Goal: Information Seeking & Learning: Learn about a topic

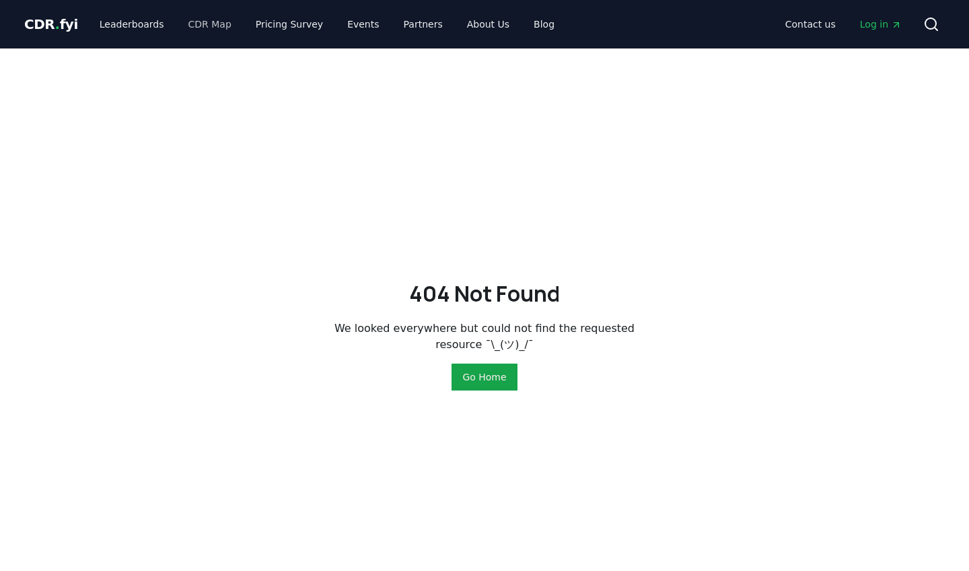
click at [196, 21] on link "CDR Map" at bounding box center [210, 24] width 65 height 24
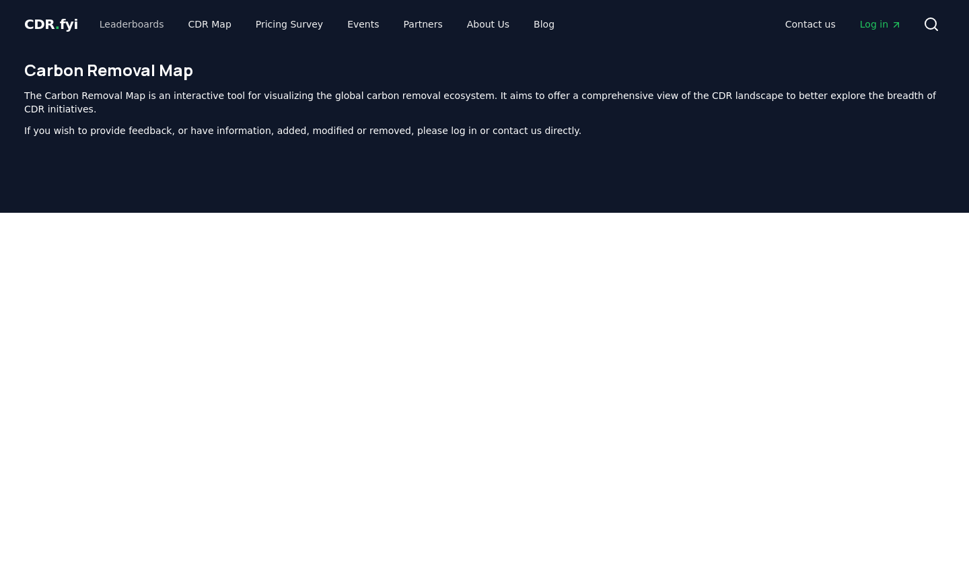
click at [151, 24] on link "Leaderboards" at bounding box center [132, 24] width 86 height 24
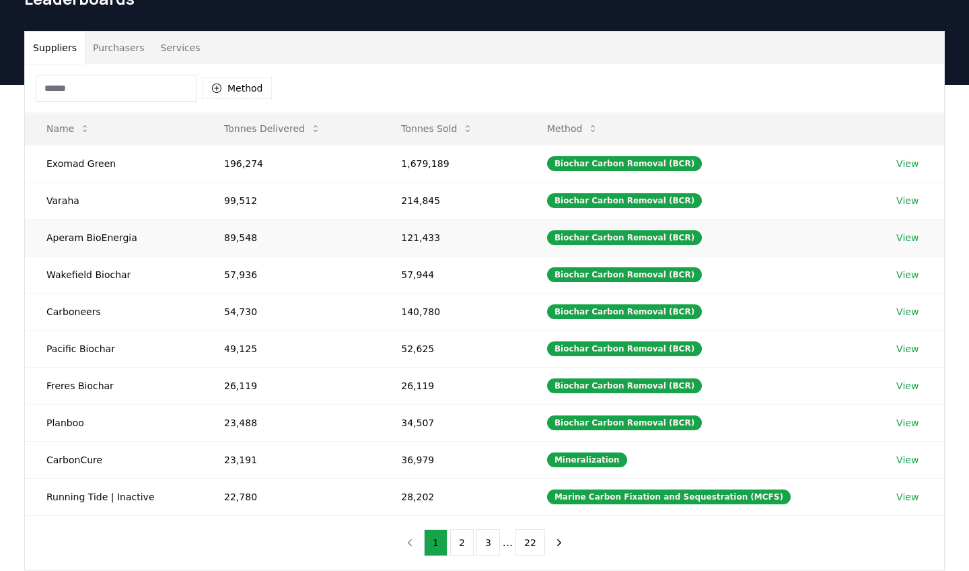
scroll to position [69, 0]
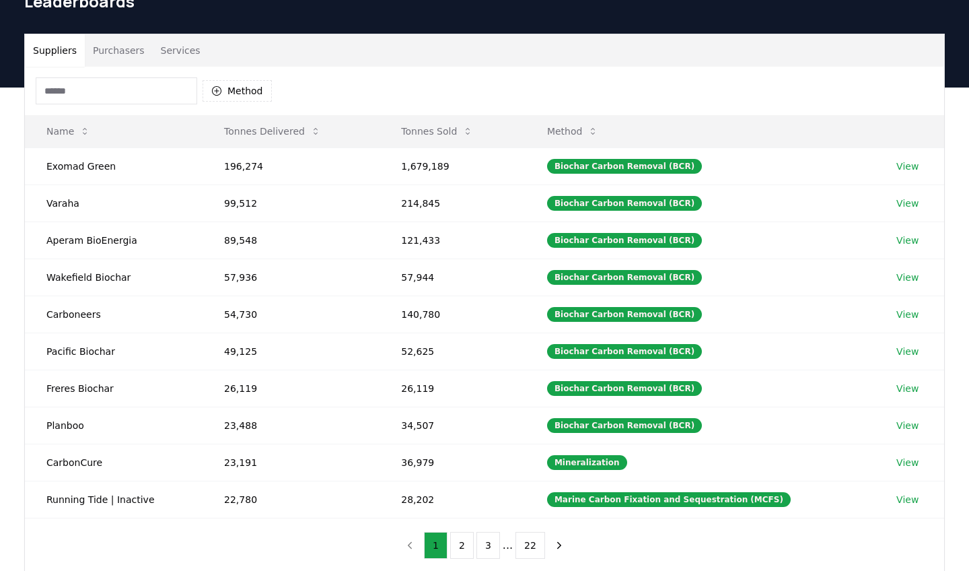
click at [127, 51] on button "Purchasers" at bounding box center [119, 50] width 68 height 32
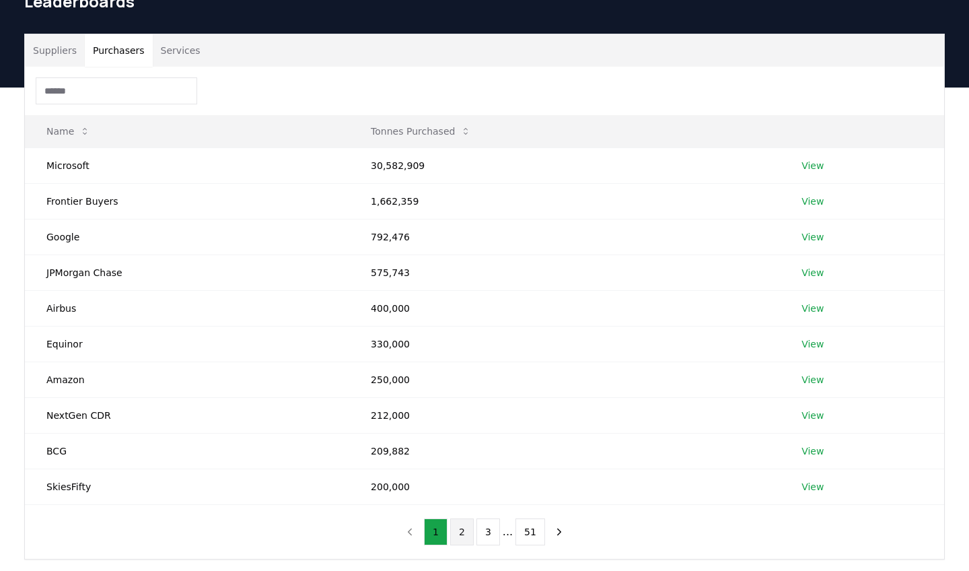
click at [473, 522] on button "2" at bounding box center [462, 531] width 24 height 27
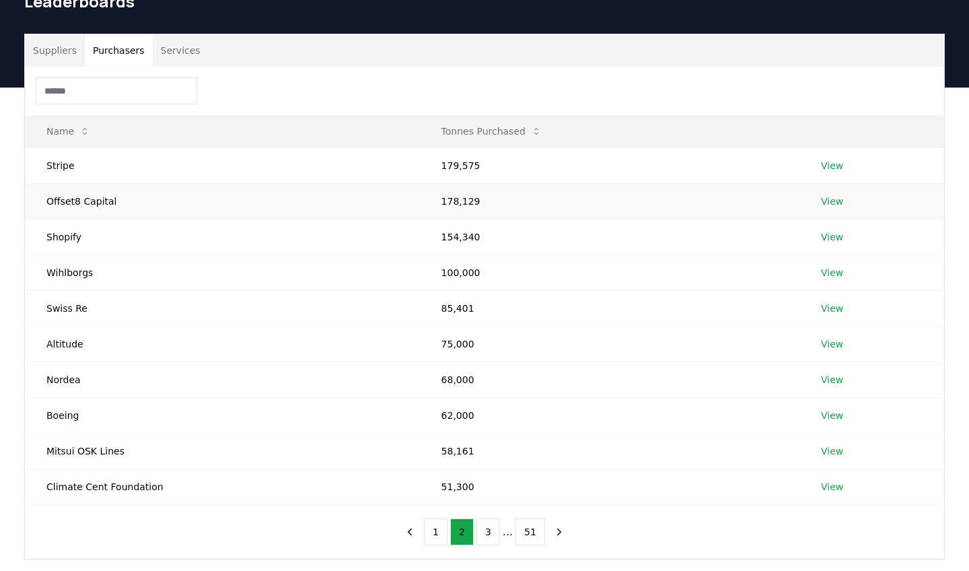
click at [833, 201] on link "View" at bounding box center [832, 201] width 22 height 13
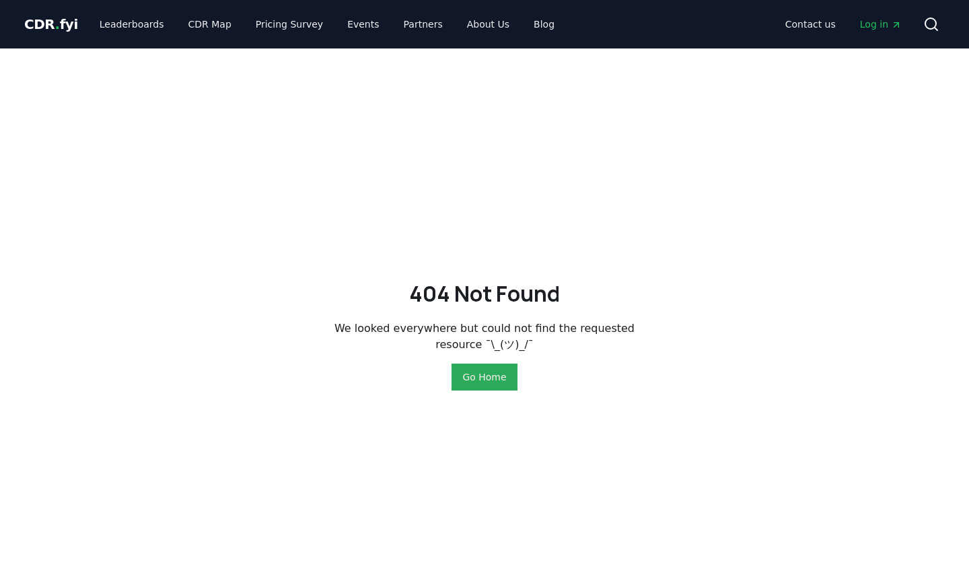
click at [505, 368] on button "Go Home" at bounding box center [484, 376] width 65 height 27
click at [570, 85] on div "404 Not Found We looked everywhere but could not find the requested resource ¯\…" at bounding box center [484, 333] width 942 height 571
click at [146, 25] on link "Leaderboards" at bounding box center [132, 24] width 86 height 24
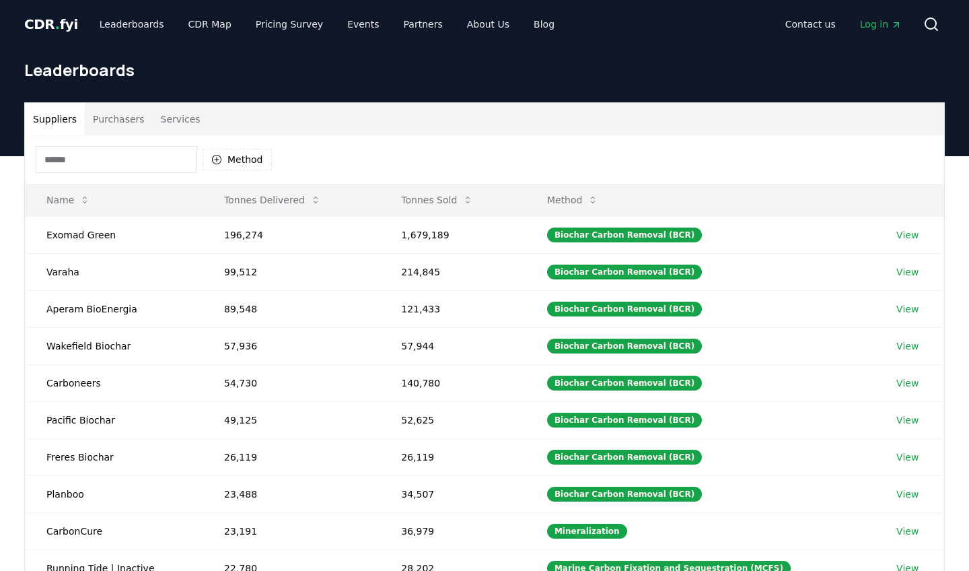
click at [131, 117] on button "Purchasers" at bounding box center [119, 119] width 68 height 32
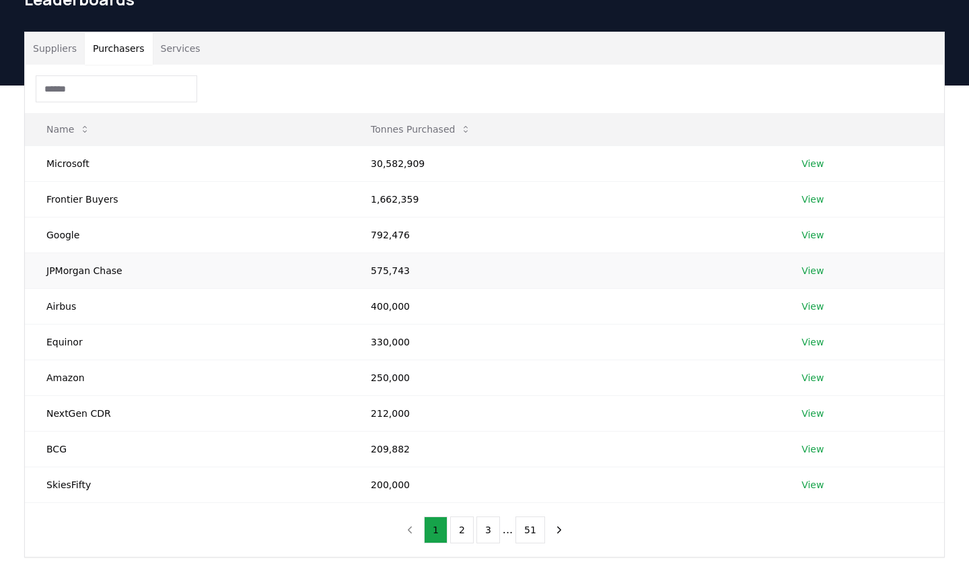
scroll to position [179, 0]
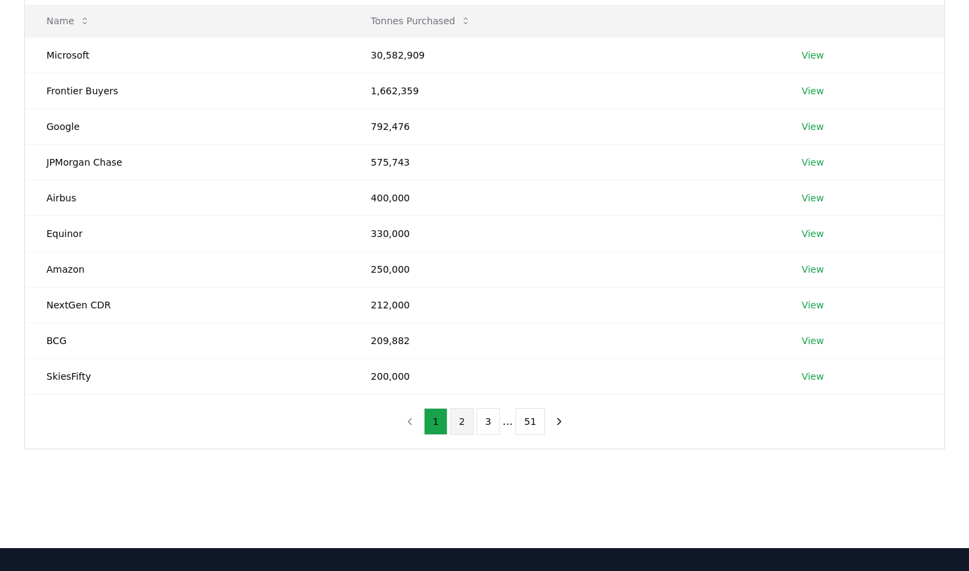
click at [458, 425] on button "2" at bounding box center [462, 421] width 24 height 27
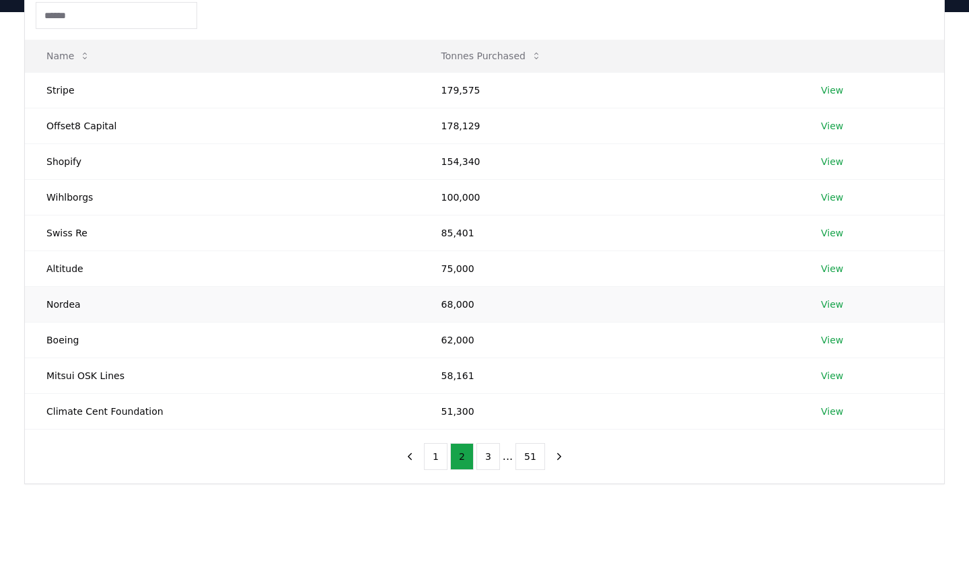
scroll to position [137, 0]
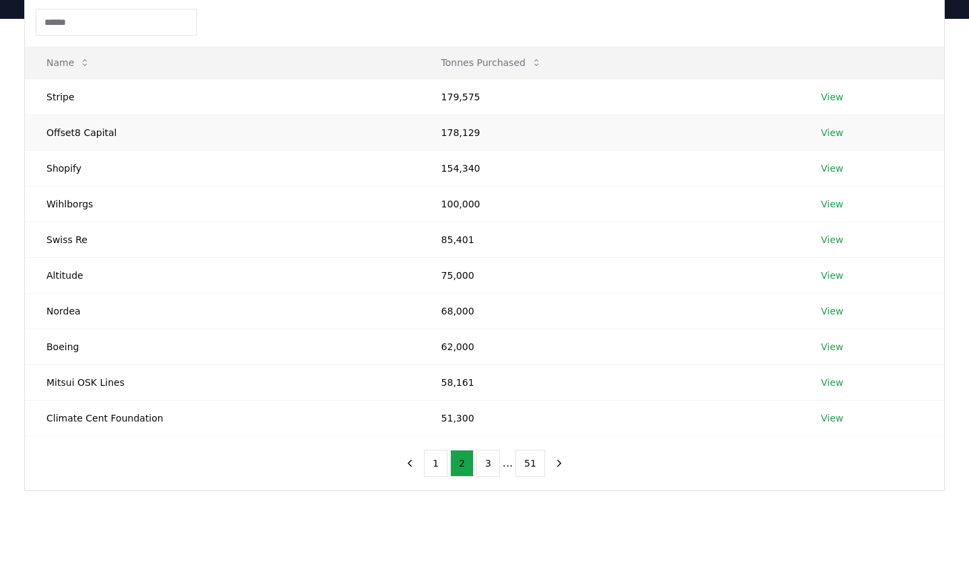
click at [829, 135] on link "View" at bounding box center [832, 132] width 22 height 13
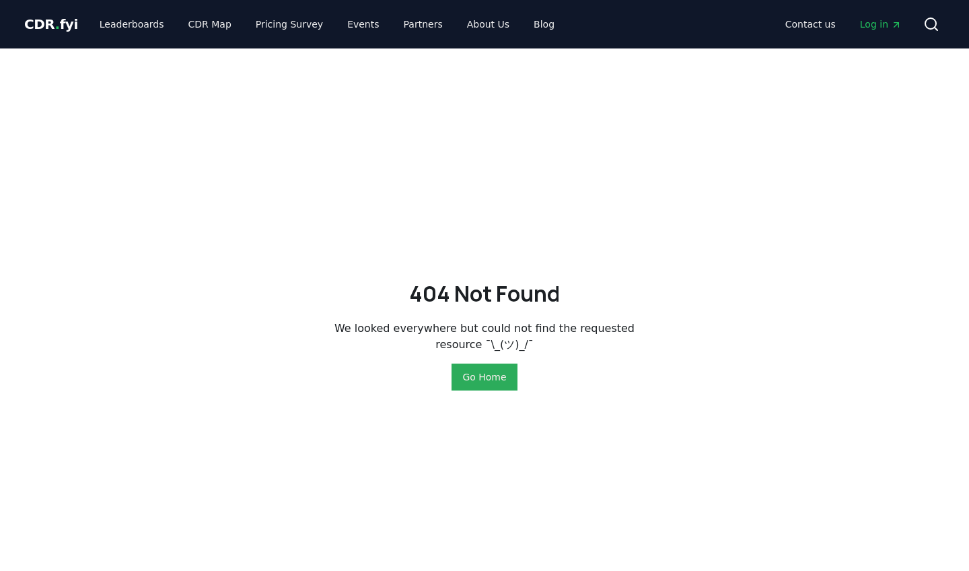
click at [484, 372] on button "Go Home" at bounding box center [484, 376] width 65 height 27
click at [483, 370] on button "Go Home" at bounding box center [484, 376] width 65 height 27
click at [118, 25] on link "Leaderboards" at bounding box center [132, 24] width 86 height 24
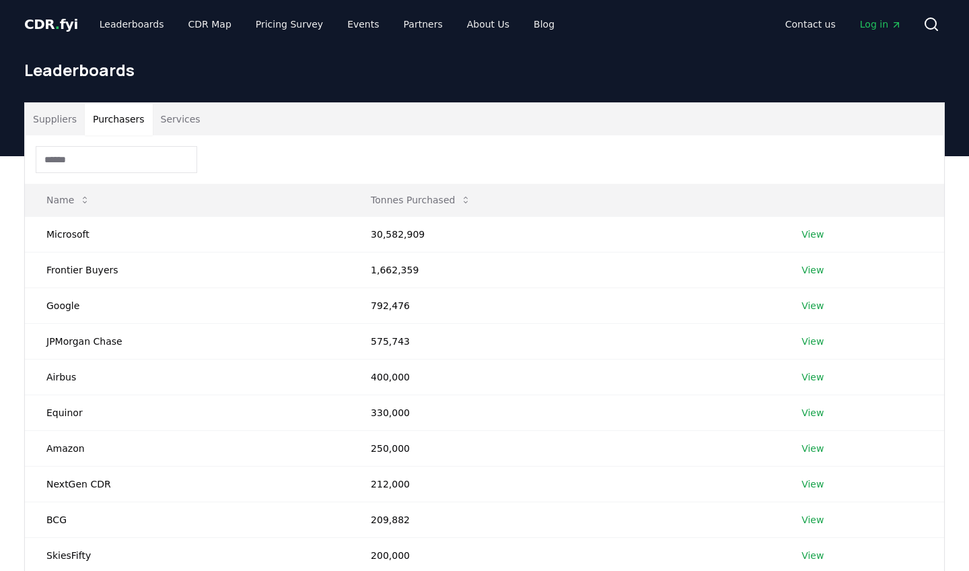
click at [123, 125] on button "Purchasers" at bounding box center [119, 119] width 68 height 32
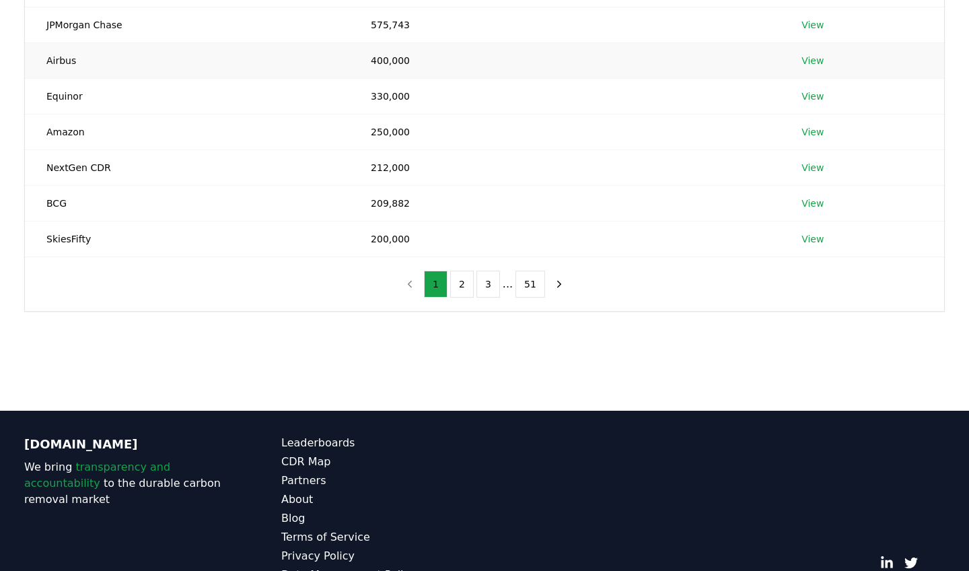
scroll to position [357, 0]
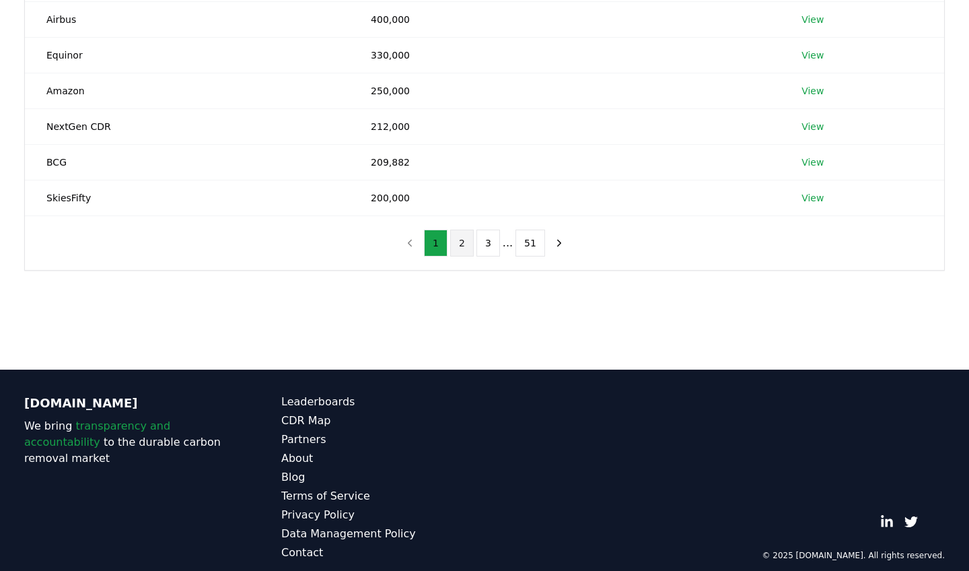
click at [457, 249] on button "2" at bounding box center [462, 243] width 24 height 27
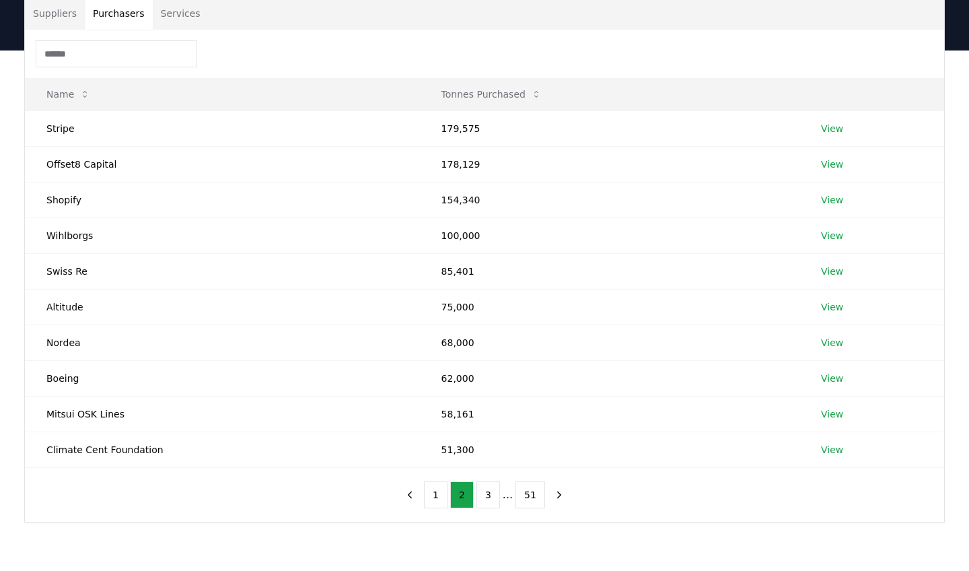
scroll to position [75, 0]
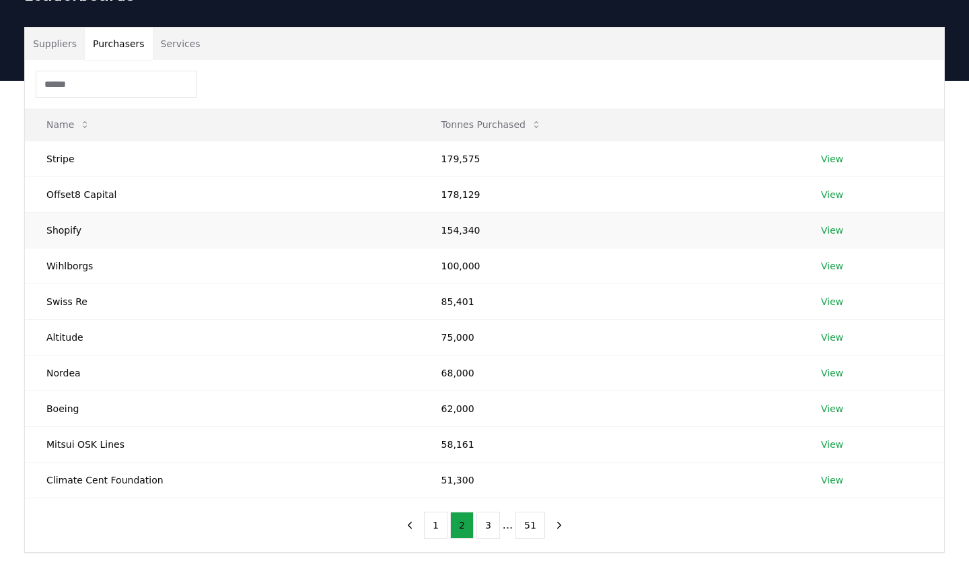
click at [830, 234] on link "View" at bounding box center [832, 229] width 22 height 13
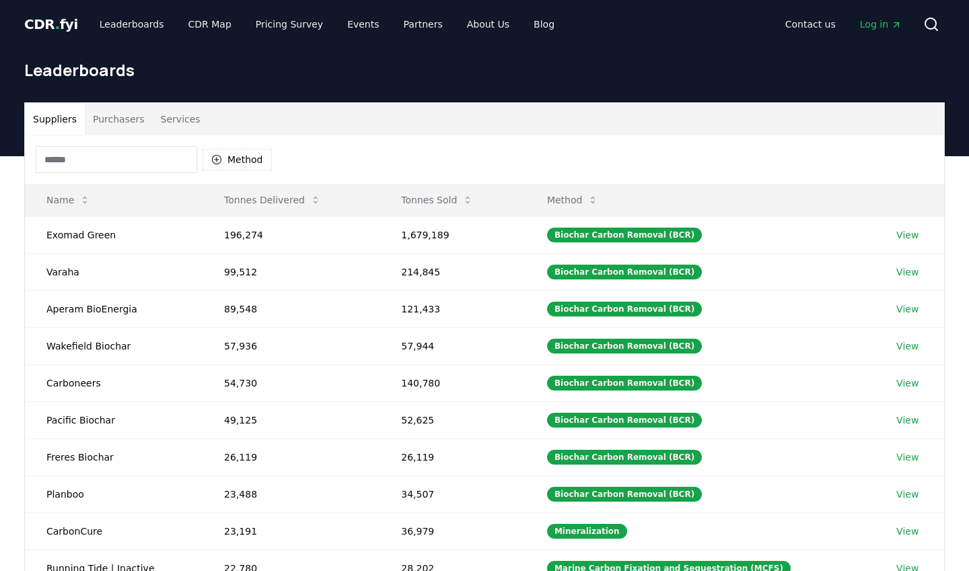
scroll to position [75, 0]
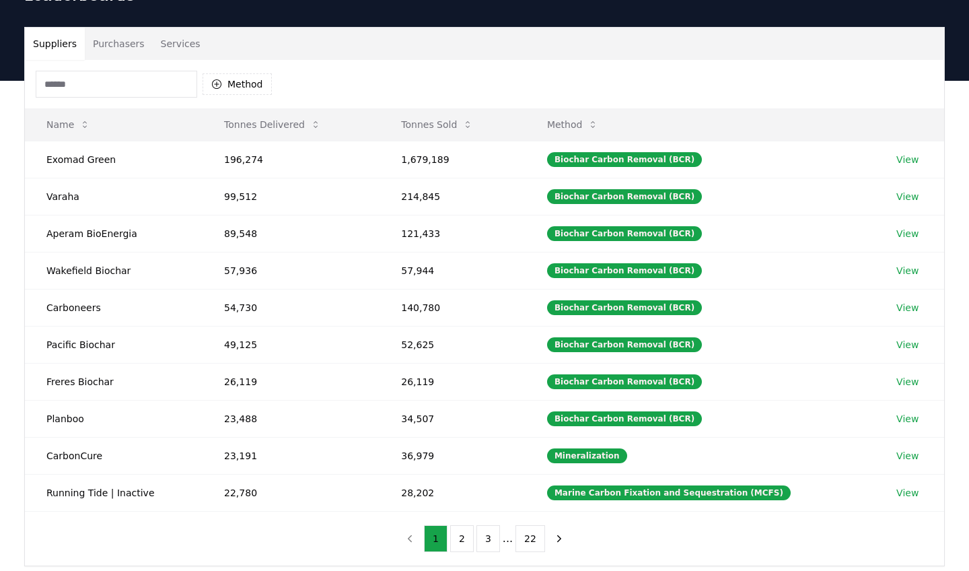
click at [465, 539] on button "2" at bounding box center [462, 538] width 24 height 27
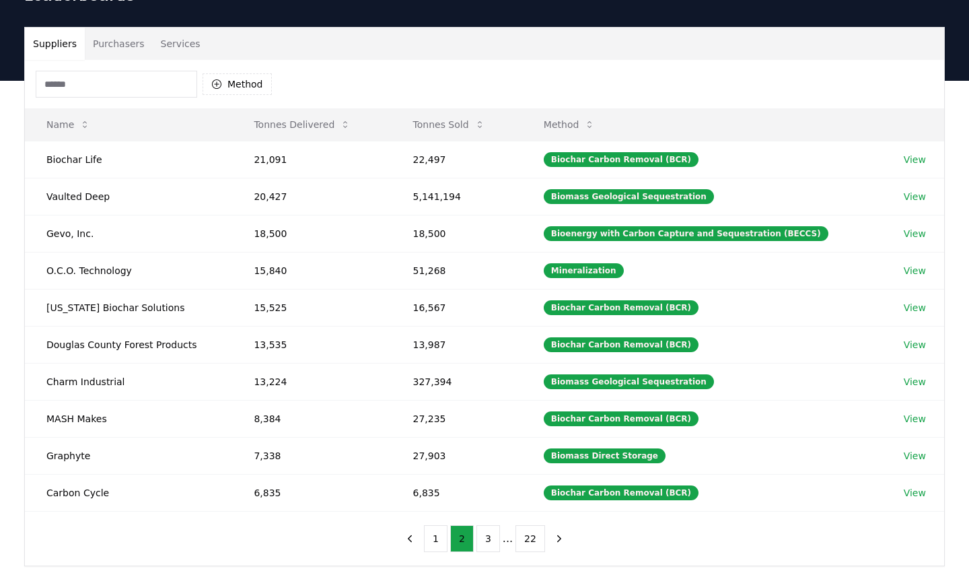
click at [116, 42] on button "Purchasers" at bounding box center [119, 44] width 68 height 32
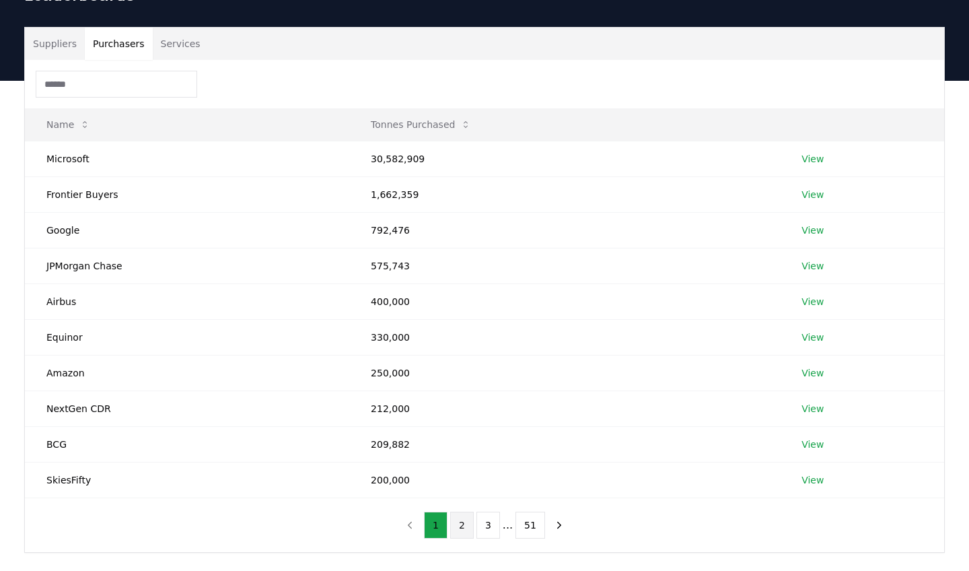
click at [464, 523] on button "2" at bounding box center [462, 525] width 24 height 27
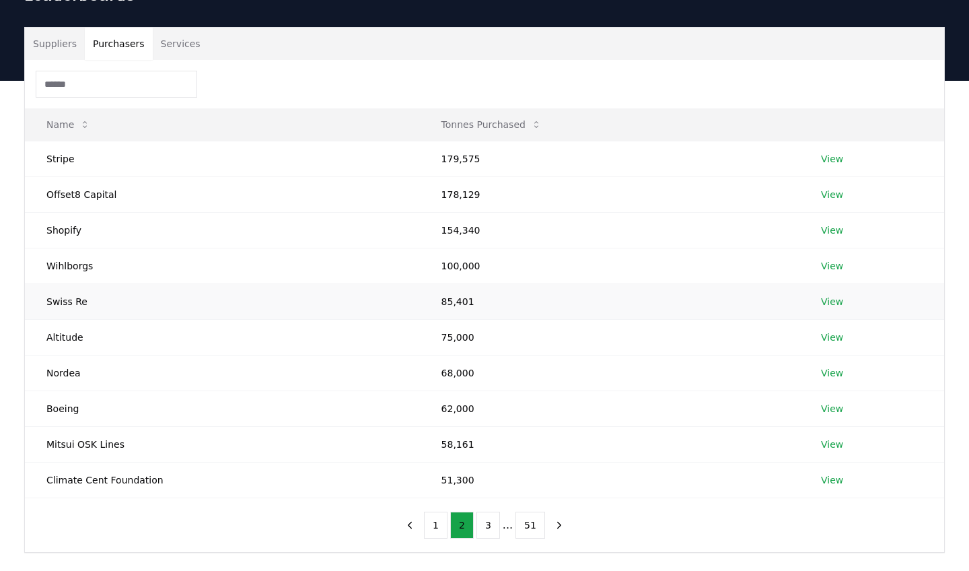
click at [829, 300] on link "View" at bounding box center [832, 301] width 22 height 13
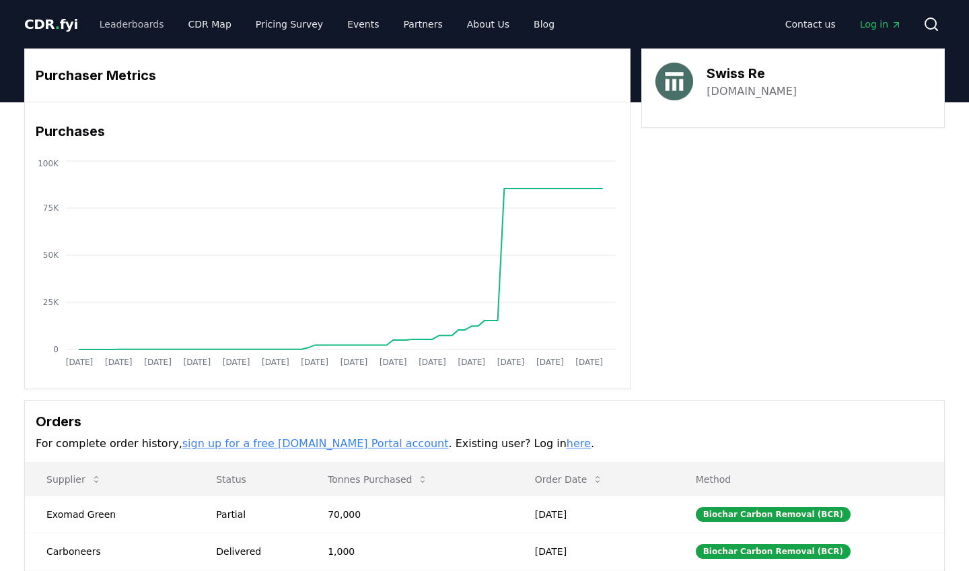
click at [133, 18] on link "Leaderboards" at bounding box center [132, 24] width 86 height 24
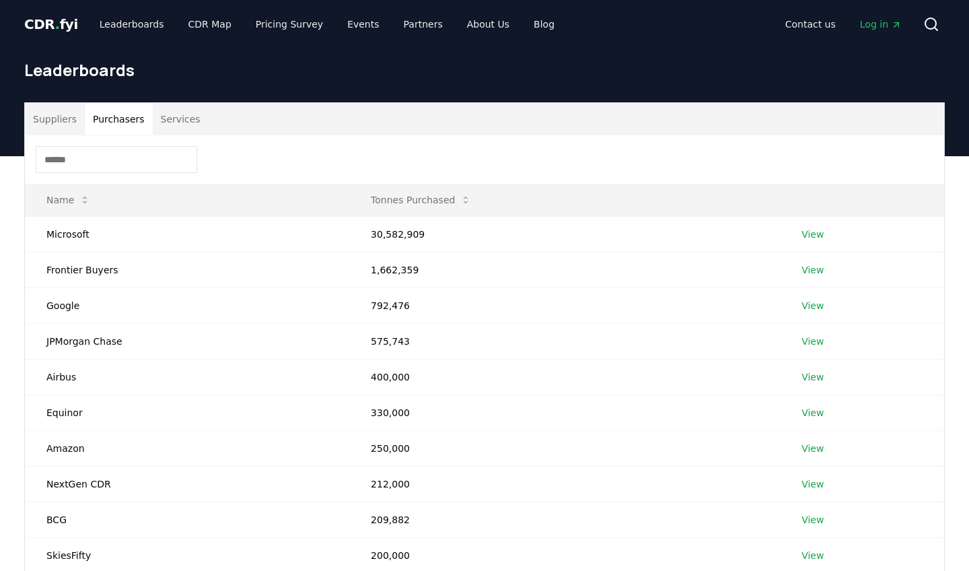
click at [119, 120] on button "Purchasers" at bounding box center [119, 119] width 68 height 32
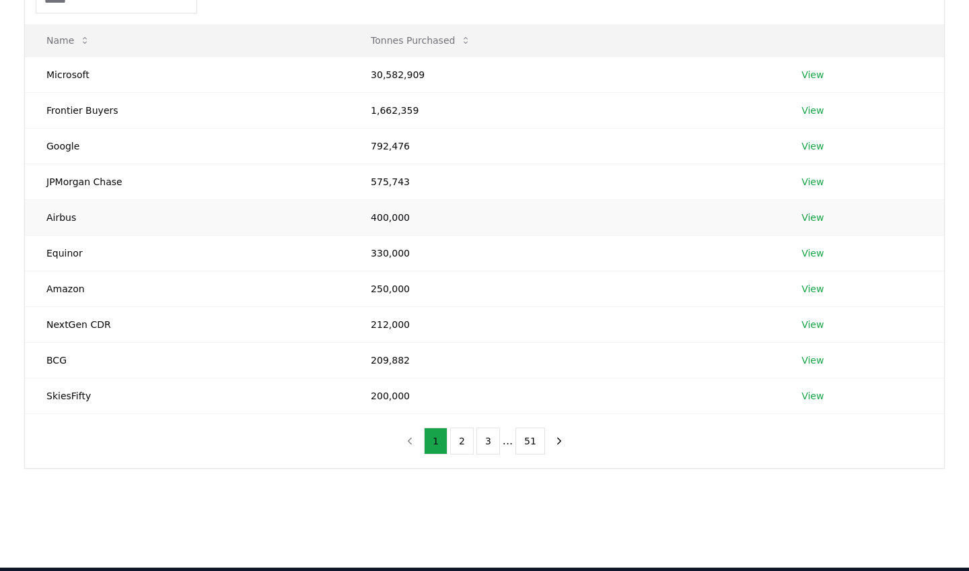
scroll to position [248, 0]
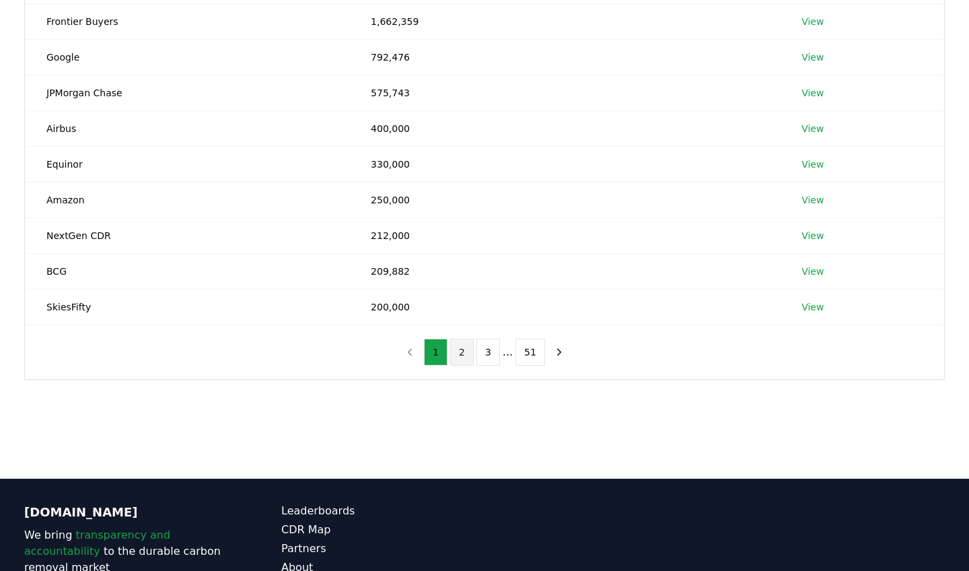
click at [462, 359] on button "2" at bounding box center [462, 352] width 24 height 27
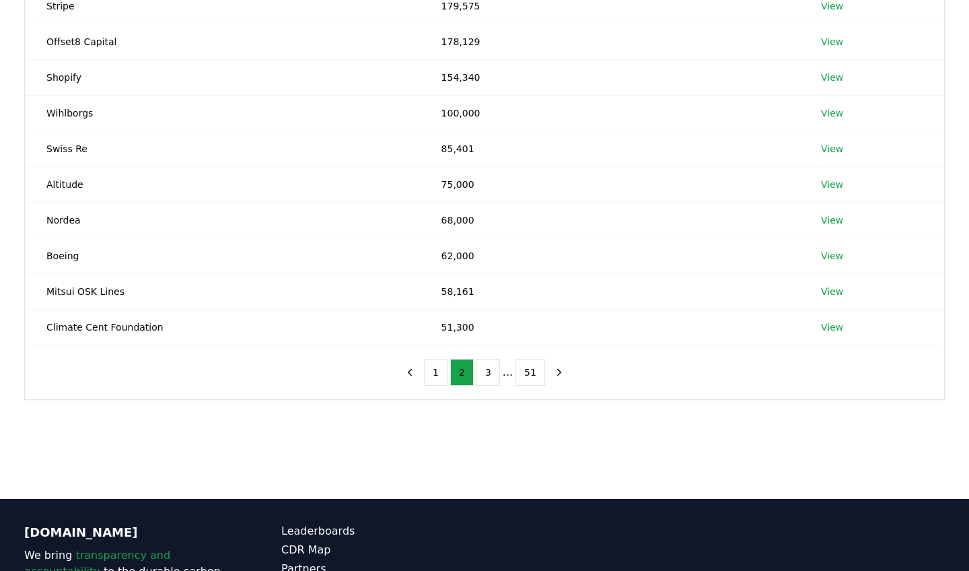
scroll to position [225, 0]
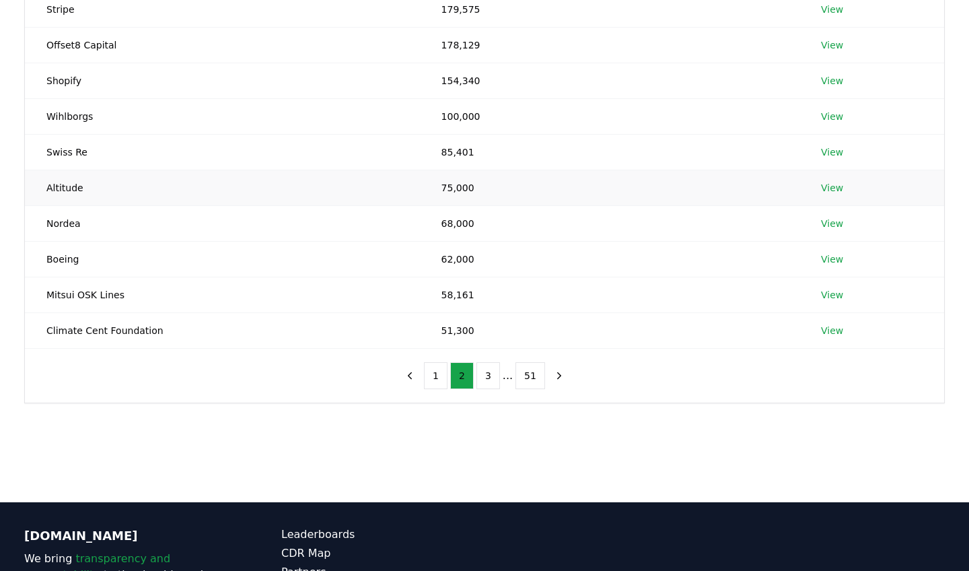
click at [837, 190] on link "View" at bounding box center [832, 187] width 22 height 13
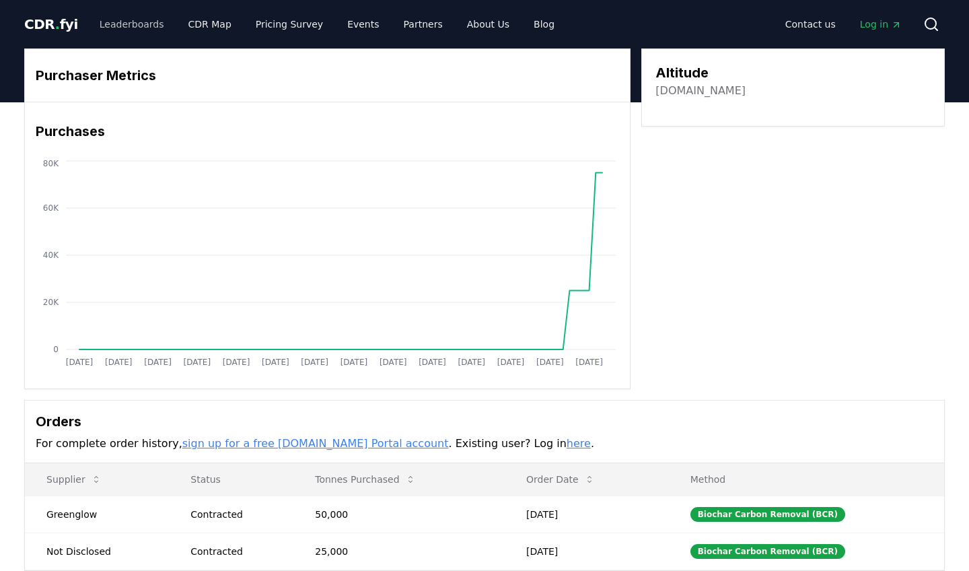
click at [129, 28] on link "Leaderboards" at bounding box center [132, 24] width 86 height 24
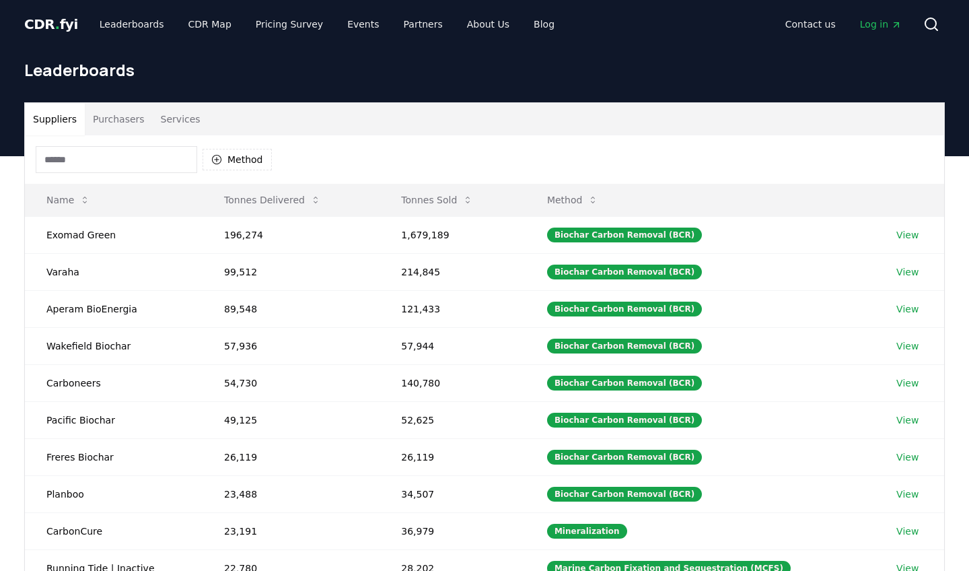
click at [123, 127] on button "Purchasers" at bounding box center [119, 119] width 68 height 32
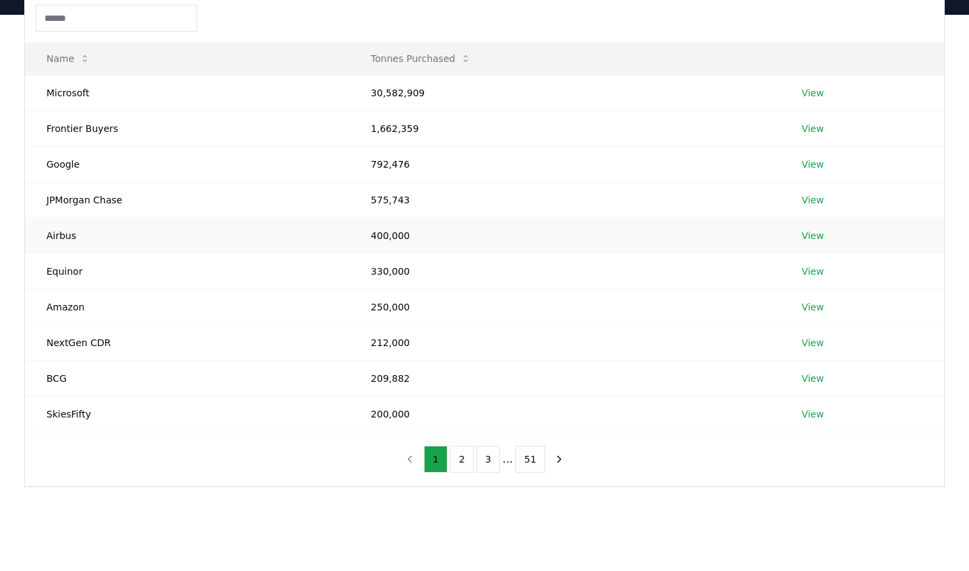
scroll to position [190, 0]
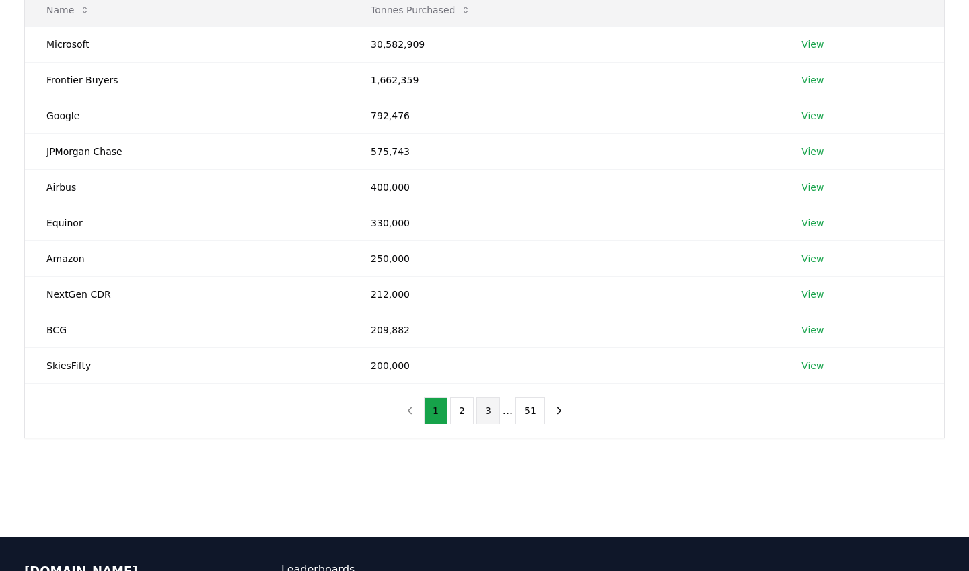
click at [486, 412] on button "3" at bounding box center [489, 410] width 24 height 27
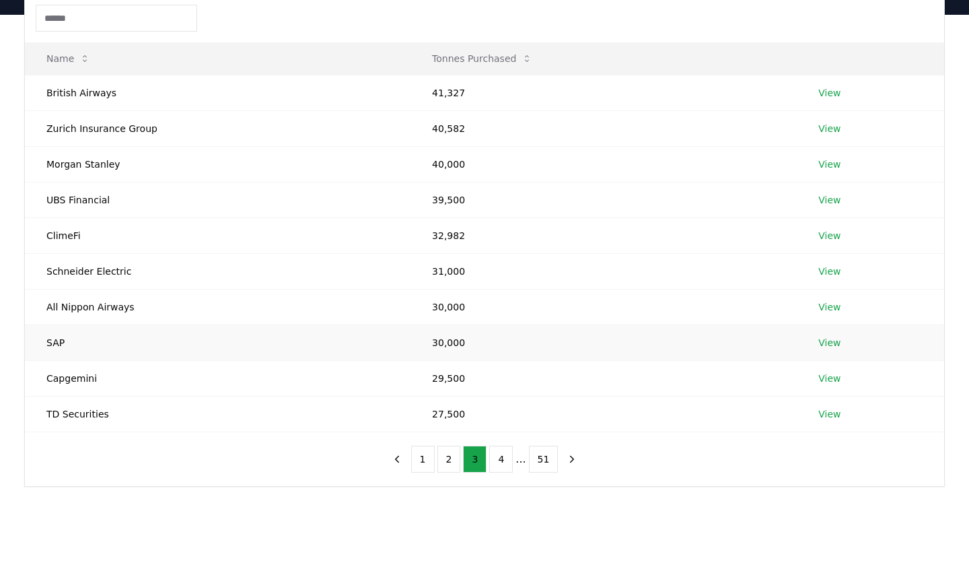
scroll to position [141, 0]
click at [458, 454] on button "2" at bounding box center [450, 459] width 24 height 27
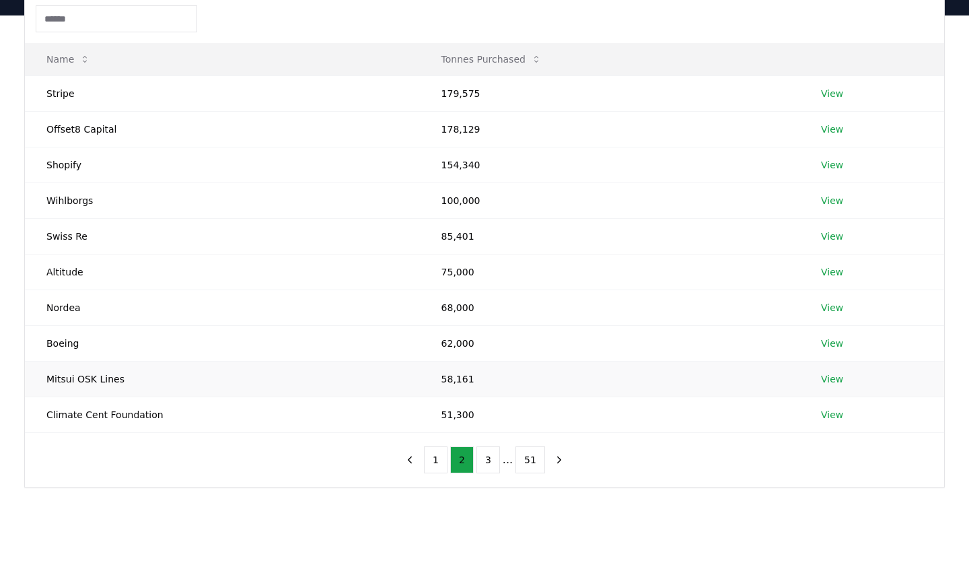
click at [823, 381] on link "View" at bounding box center [832, 378] width 22 height 13
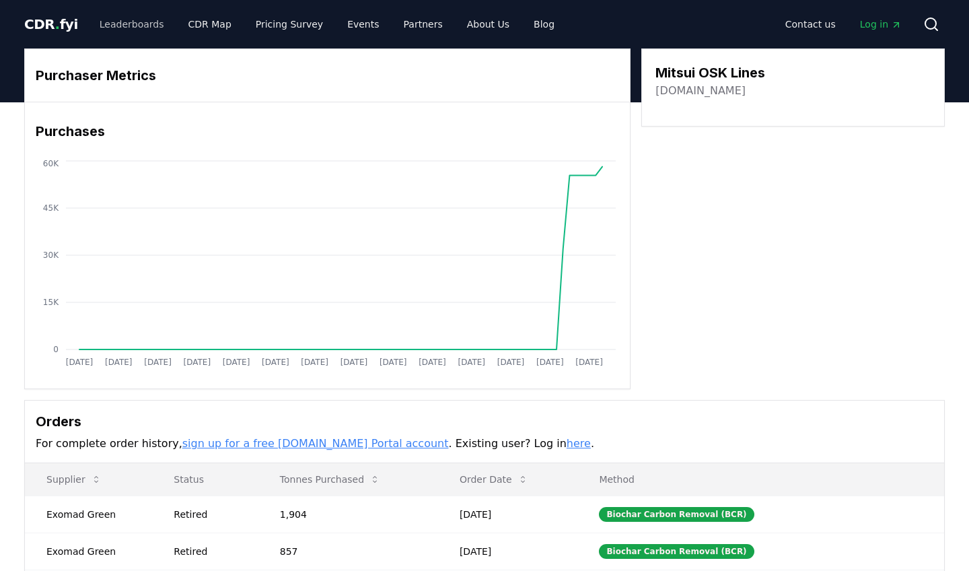
click at [137, 25] on link "Leaderboards" at bounding box center [132, 24] width 86 height 24
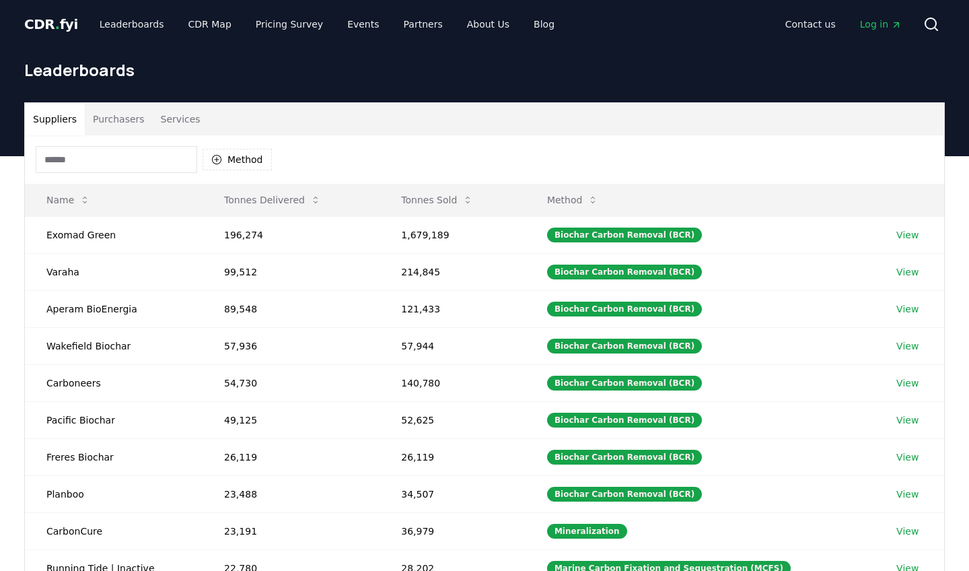
click at [119, 123] on button "Purchasers" at bounding box center [119, 119] width 68 height 32
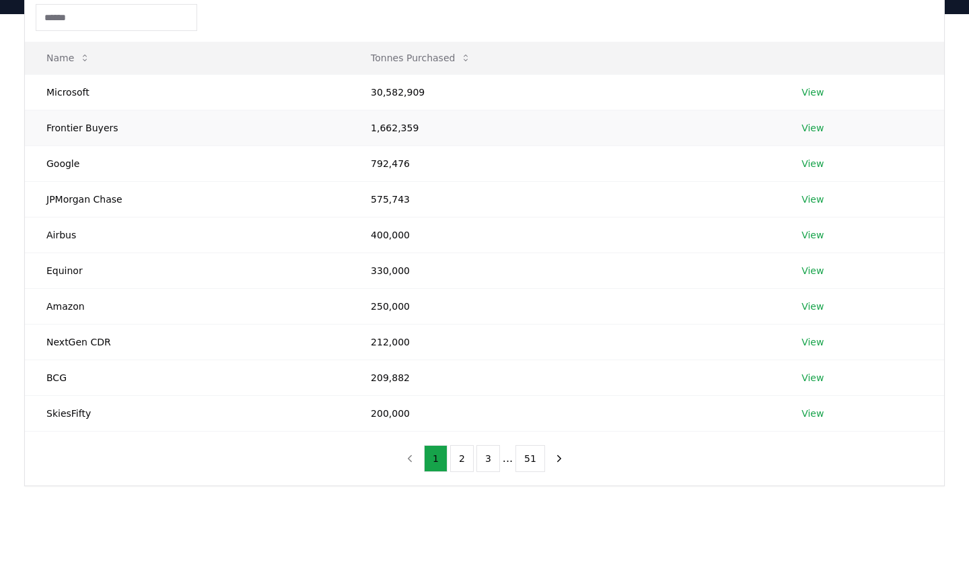
scroll to position [193, 0]
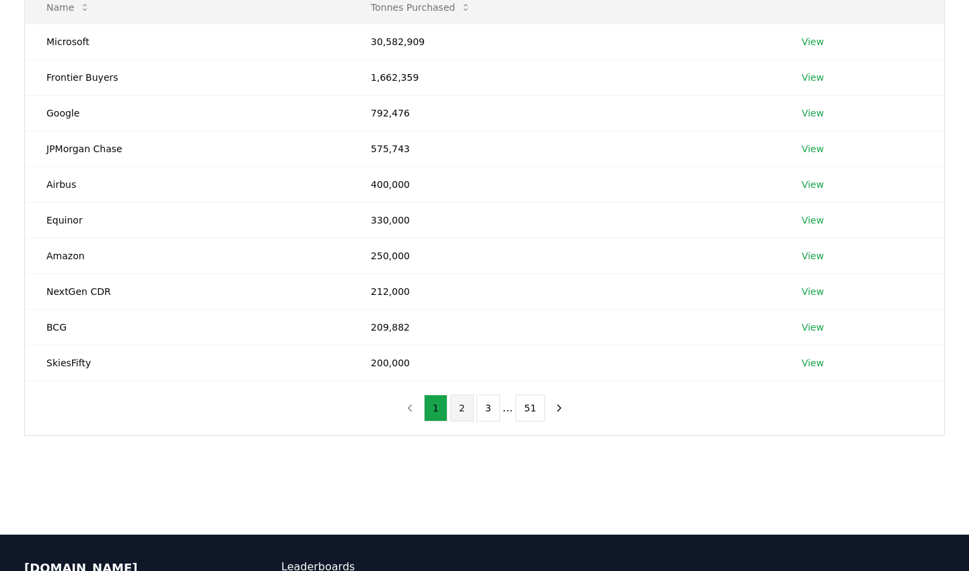
click at [464, 409] on button "2" at bounding box center [462, 407] width 24 height 27
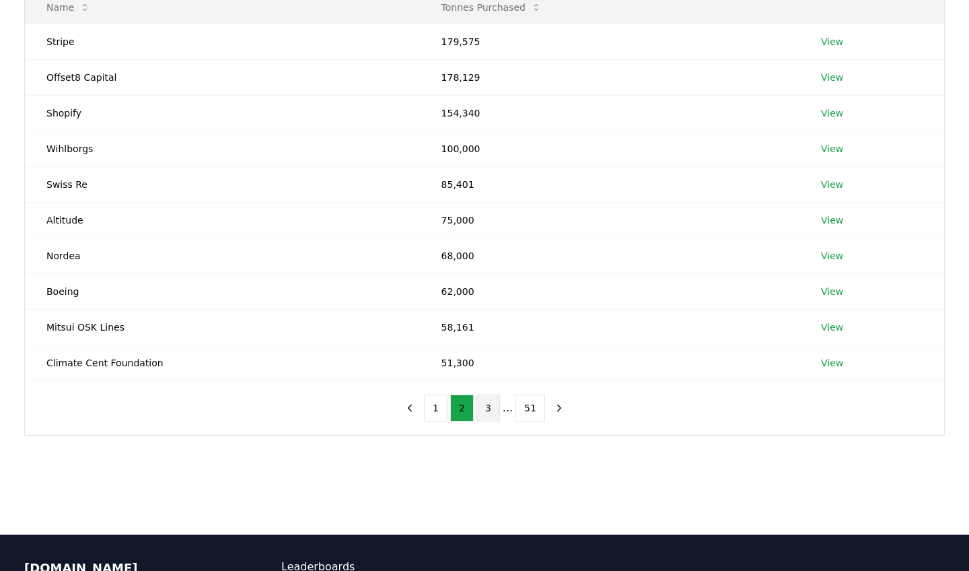
click at [485, 412] on button "3" at bounding box center [489, 407] width 24 height 27
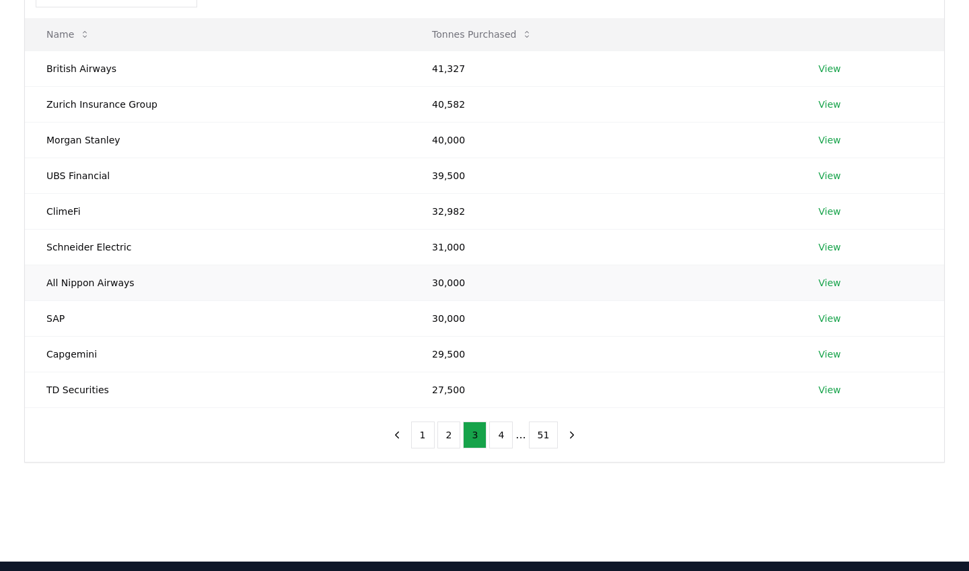
scroll to position [158, 0]
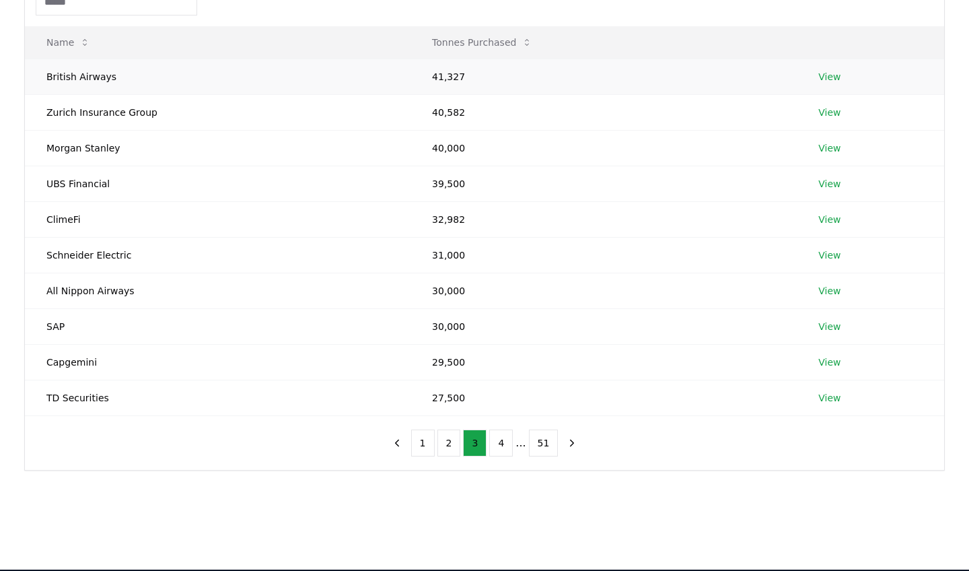
click at [832, 81] on link "View" at bounding box center [830, 76] width 22 height 13
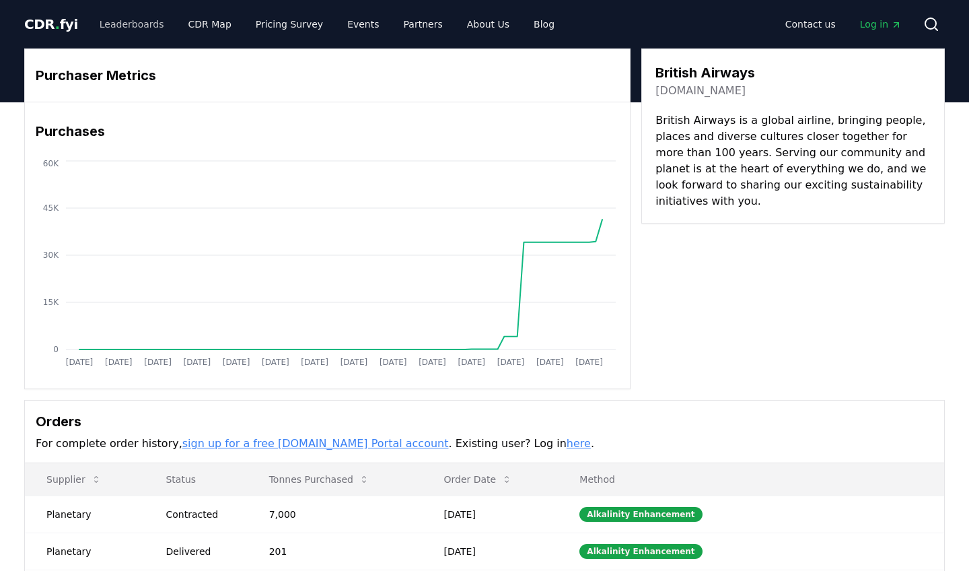
click at [133, 20] on link "Leaderboards" at bounding box center [132, 24] width 86 height 24
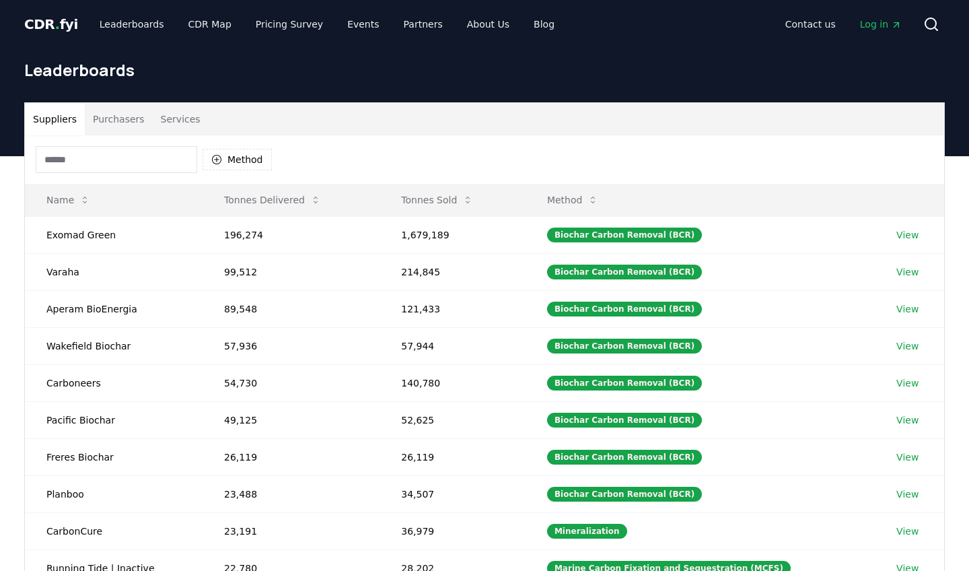
click at [126, 119] on button "Purchasers" at bounding box center [119, 119] width 68 height 32
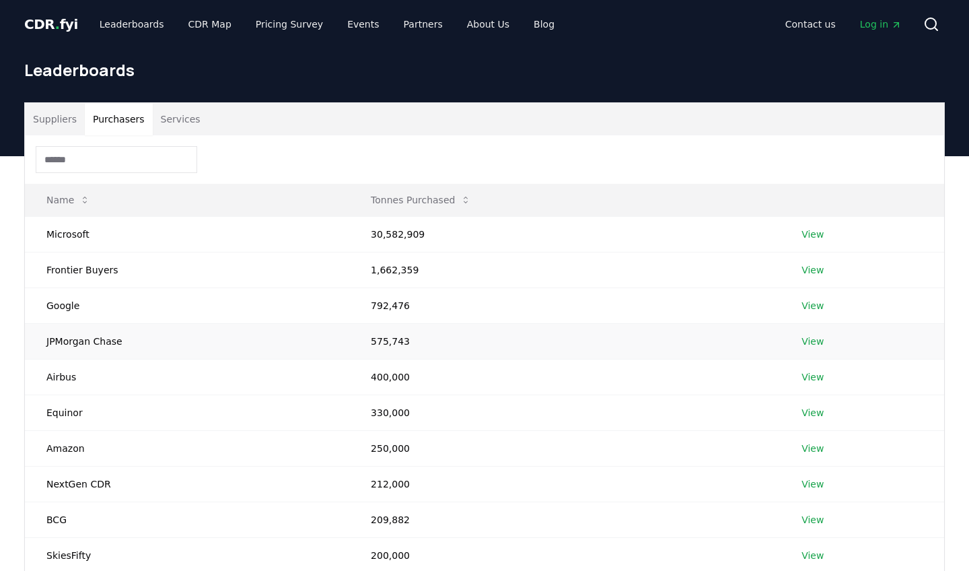
scroll to position [256, 0]
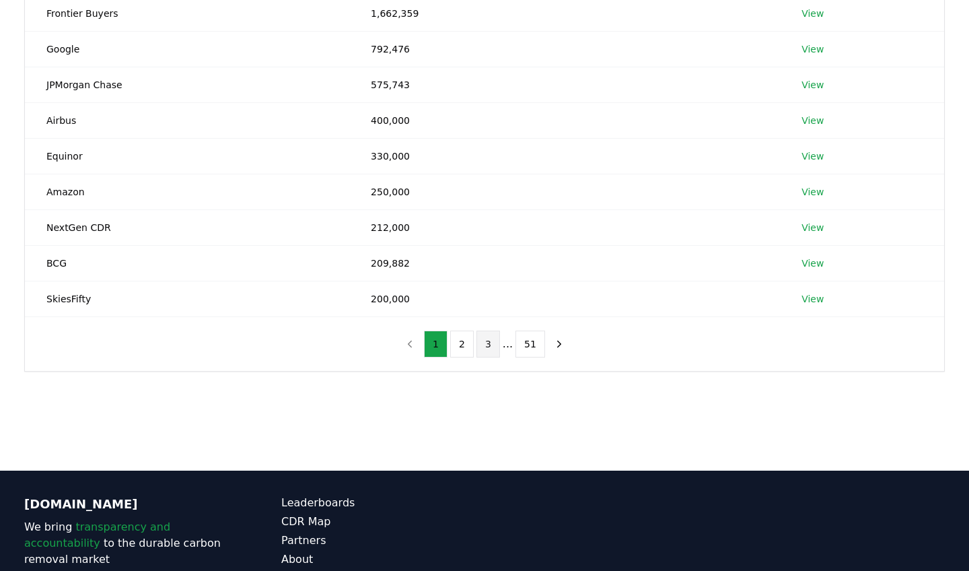
click at [495, 348] on button "3" at bounding box center [489, 344] width 24 height 27
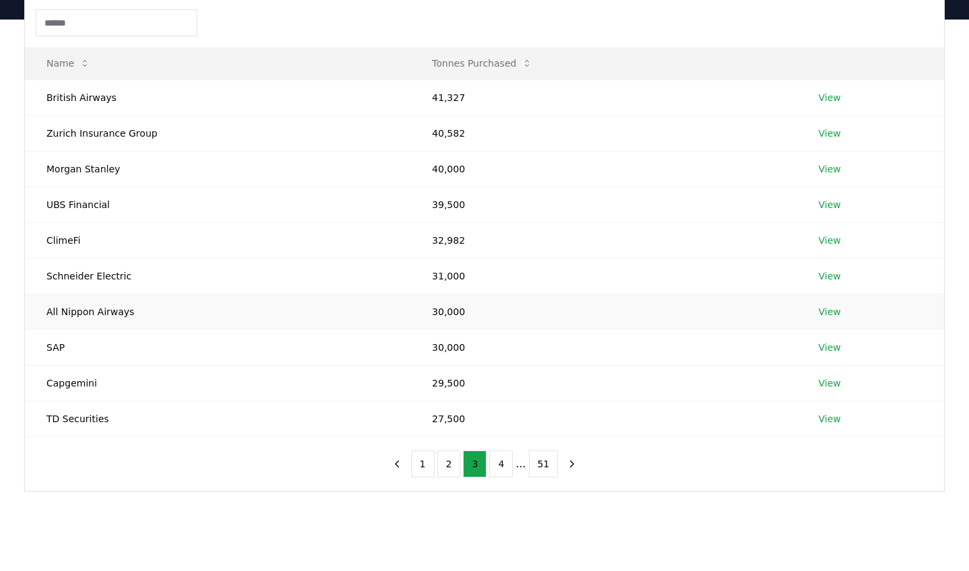
scroll to position [134, 0]
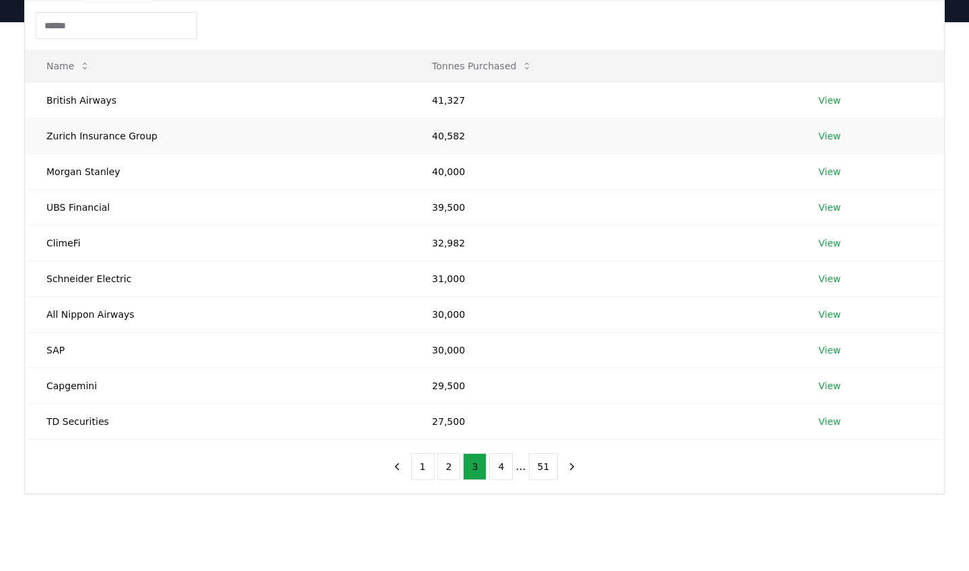
click at [821, 138] on link "View" at bounding box center [830, 135] width 22 height 13
